Goal: Task Accomplishment & Management: Use online tool/utility

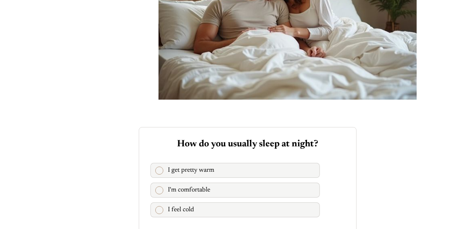
scroll to position [1718, 0]
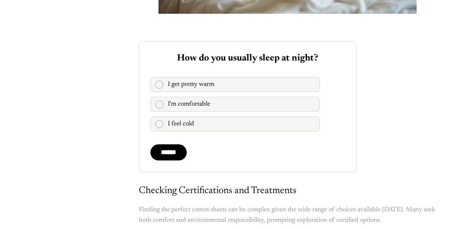
click at [160, 84] on div "quis_form" at bounding box center [159, 85] width 8 height 8
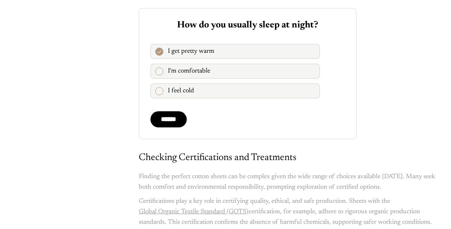
scroll to position [1839, 0]
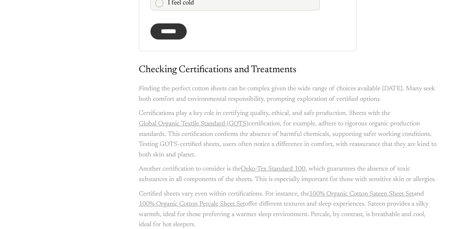
click at [174, 33] on input "******" at bounding box center [168, 31] width 36 height 16
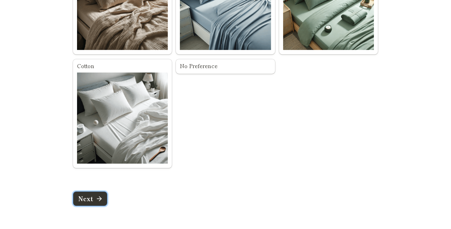
click at [83, 199] on span "Next" at bounding box center [85, 199] width 15 height 6
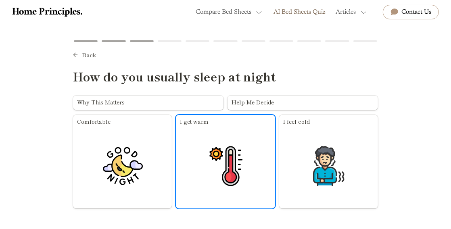
scroll to position [40, 0]
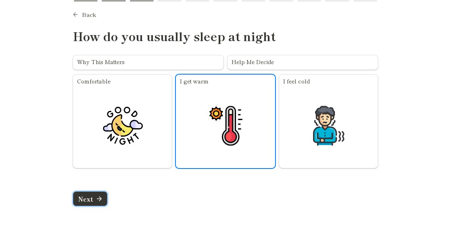
click at [83, 196] on span "Next" at bounding box center [85, 199] width 15 height 6
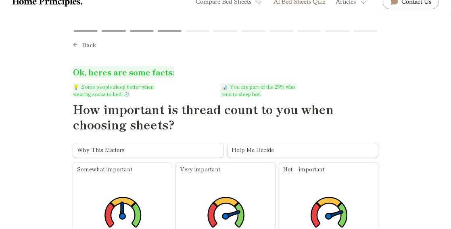
scroll to position [83, 0]
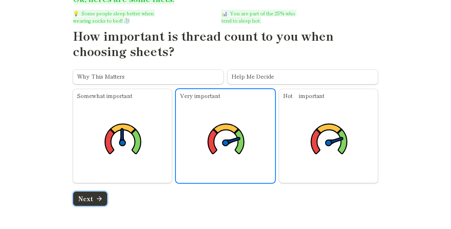
click at [90, 198] on span "Next" at bounding box center [85, 199] width 15 height 6
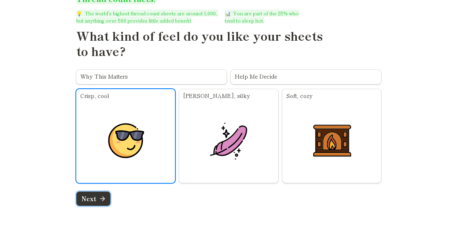
click at [82, 201] on span "Next" at bounding box center [88, 199] width 15 height 6
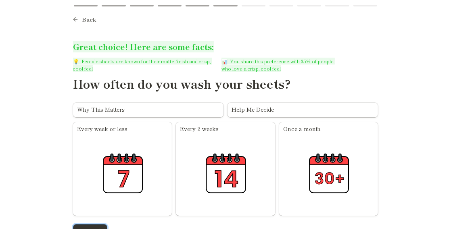
scroll to position [68, 0]
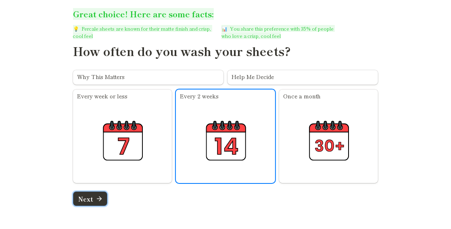
click at [85, 201] on span "Next" at bounding box center [85, 199] width 15 height 6
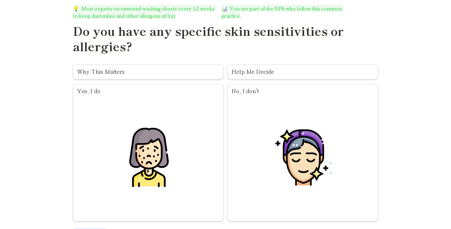
scroll to position [127, 0]
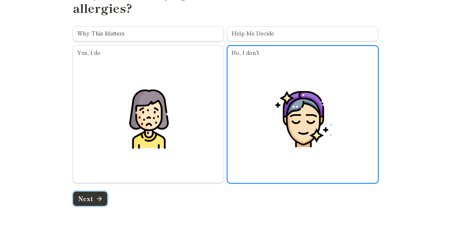
click at [89, 196] on span "Next" at bounding box center [85, 199] width 15 height 6
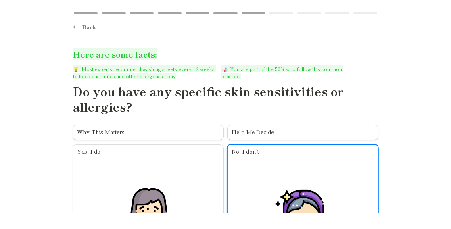
scroll to position [27, 0]
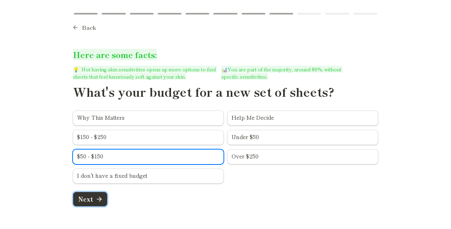
click at [89, 200] on span "Next" at bounding box center [85, 199] width 15 height 6
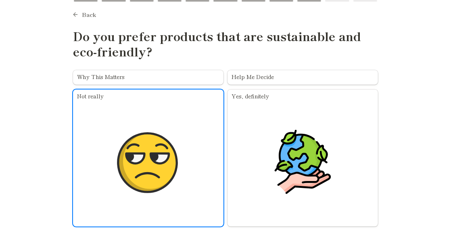
scroll to position [84, 0]
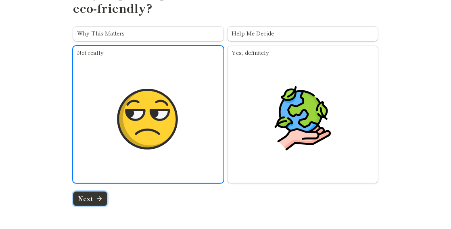
click at [92, 202] on span "Next" at bounding box center [85, 199] width 15 height 6
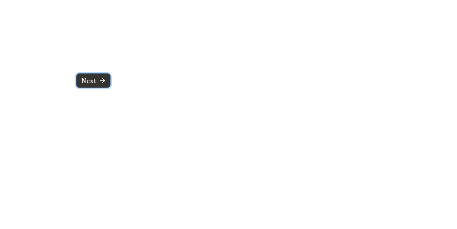
scroll to position [0, 0]
